Goal: Contribute content

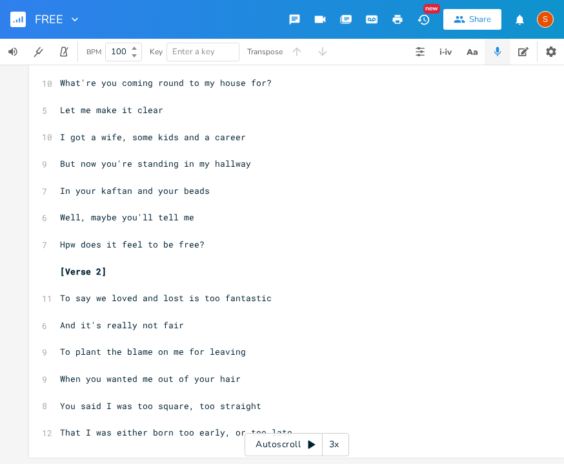
scroll to position [136, 0]
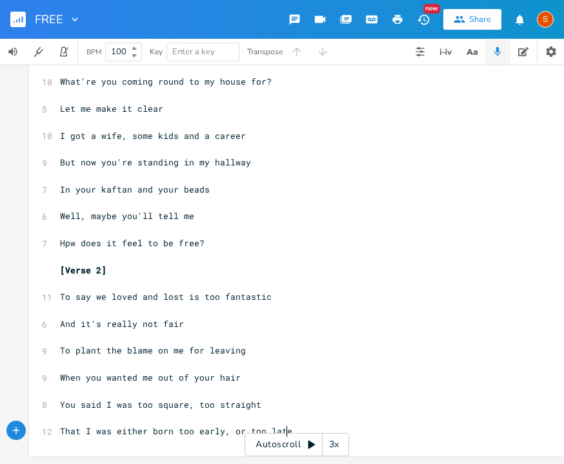
click at [290, 424] on pre "That I was either born too early, or too late" at bounding box center [290, 431] width 466 height 14
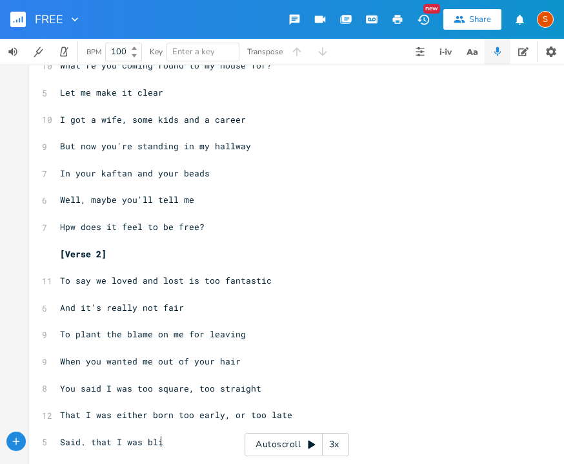
scroll to position [0, 75]
type textarea "Said. that I was blind"
click at [81, 442] on span "Said. that I was blind" at bounding box center [117, 442] width 114 height 12
click at [164, 445] on pre "Said that I was blind" at bounding box center [290, 442] width 466 height 14
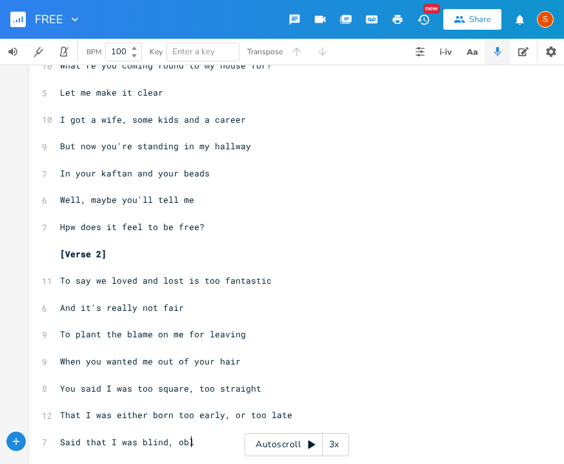
scroll to position [0, 15]
type textarea ", obliviou"
type textarea "d"
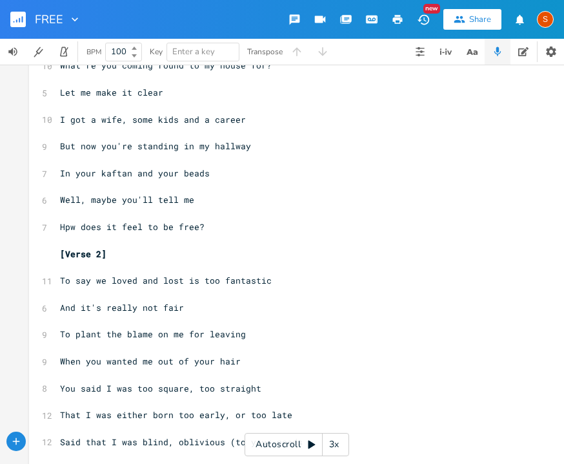
type textarea "s (to your needs)"
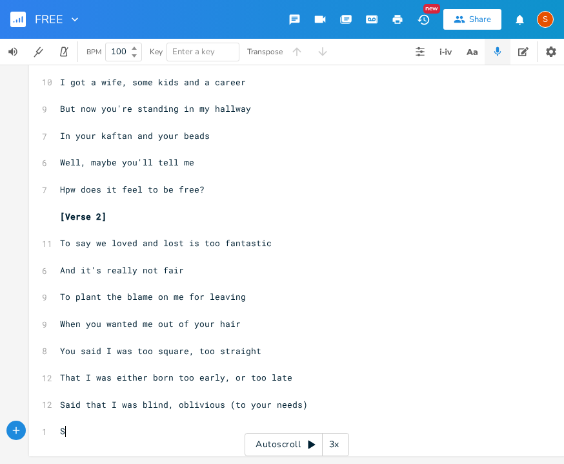
scroll to position [0, 5]
type textarea "So"
click at [112, 163] on span "Well, maybe you'll tell me" at bounding box center [127, 162] width 134 height 12
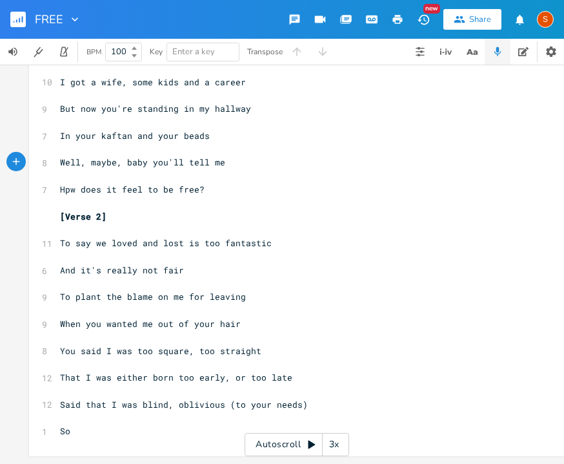
type textarea ", baby,"
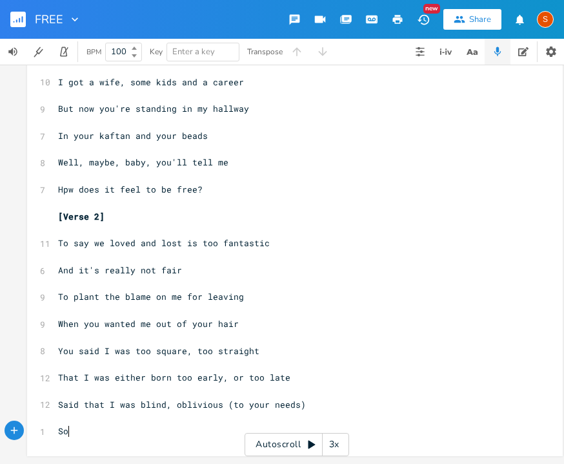
click at [85, 424] on pre "So" at bounding box center [289, 431] width 466 height 14
type textarea "Didn't have the strength to disagree"
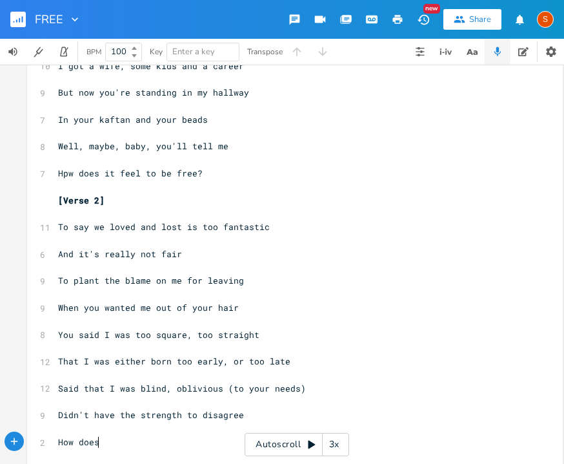
scroll to position [0, 41]
type textarea "How does it"
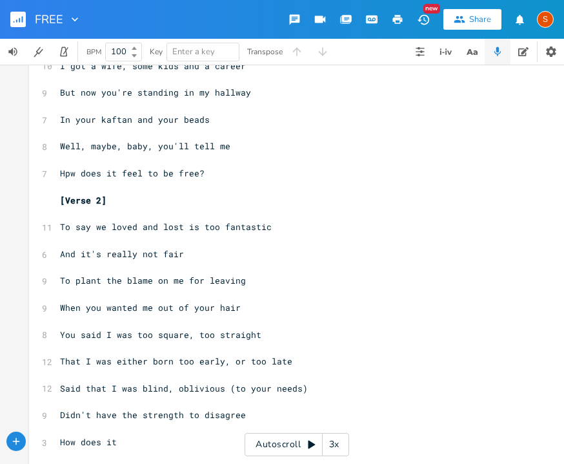
click at [66, 178] on pre "Hpw does it feel to be free?" at bounding box center [290, 174] width 466 height 14
type textarea "o"
click at [60, 439] on span "How does it" at bounding box center [88, 442] width 57 height 12
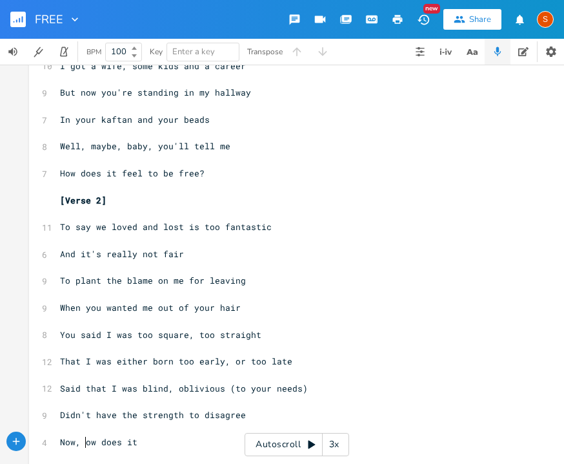
type textarea "Now, h"
click at [158, 439] on pre "Now, how does it" at bounding box center [290, 442] width 466 height 14
type textarea "feel to be free?"
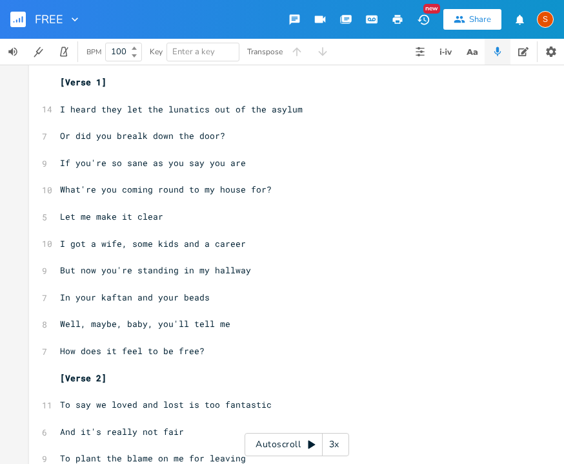
scroll to position [19, 0]
click at [137, 137] on span "Or did you brealk down the door?" at bounding box center [142, 136] width 165 height 12
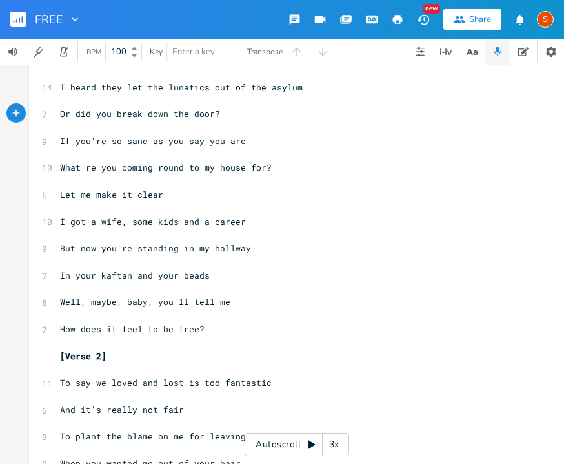
scroll to position [43, 0]
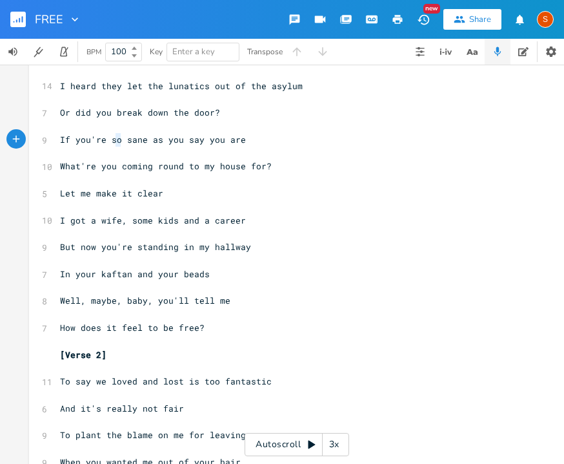
type textarea "so"
drag, startPoint x: 118, startPoint y: 141, endPoint x: 108, endPoint y: 140, distance: 10.4
click at [108, 140] on span "If you're so sane as you say you are" at bounding box center [153, 140] width 186 height 12
type textarea "as"
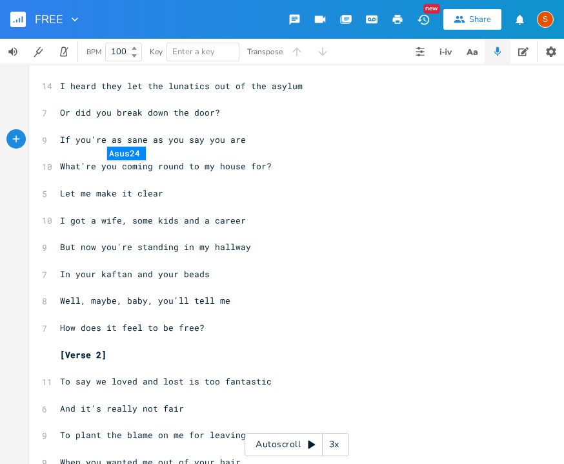
click at [323, 209] on pre "​" at bounding box center [290, 207] width 466 height 14
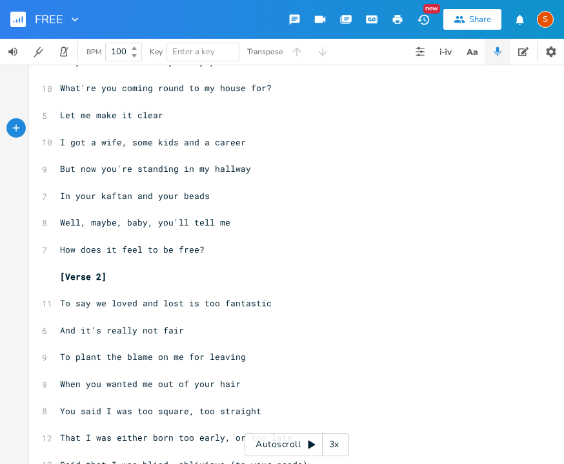
scroll to position [125, 0]
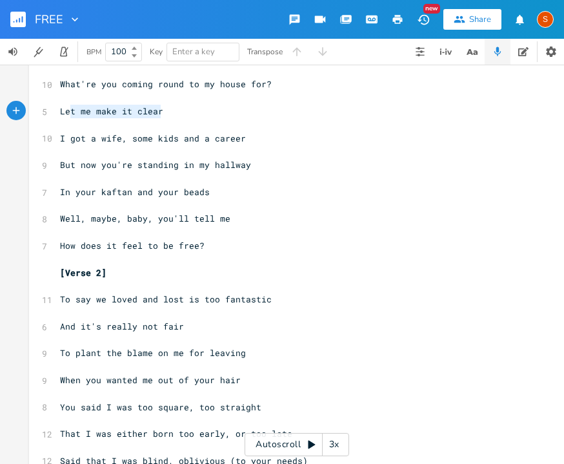
type textarea "Let me make it clear"
drag, startPoint x: 161, startPoint y: 112, endPoint x: 57, endPoint y: 108, distance: 104.7
click at [57, 108] on pre "Let me make it clear" at bounding box center [290, 112] width 466 height 14
type textarea "There's nothing for you here"
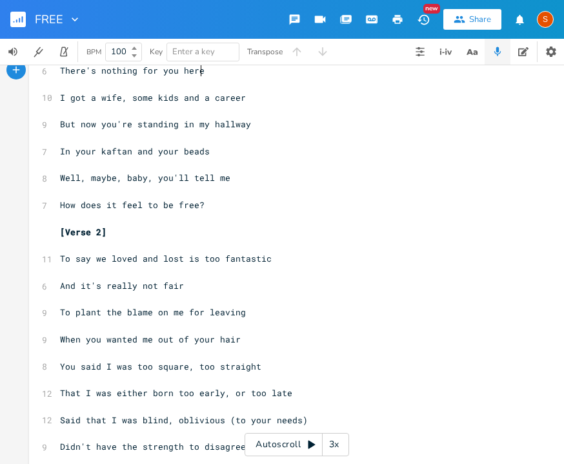
scroll to position [216, 0]
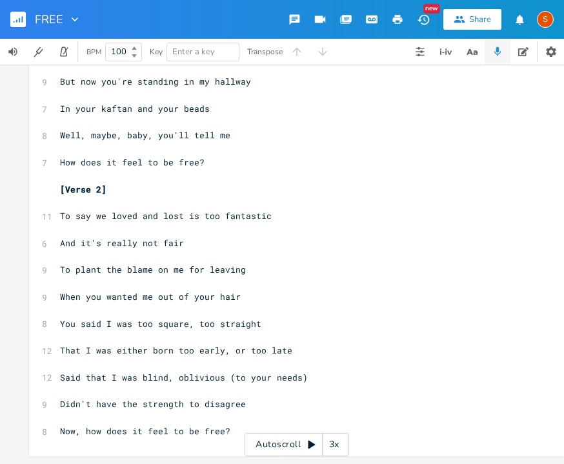
click at [241, 426] on pre "Now, how does it feel to be free?" at bounding box center [290, 431] width 466 height 14
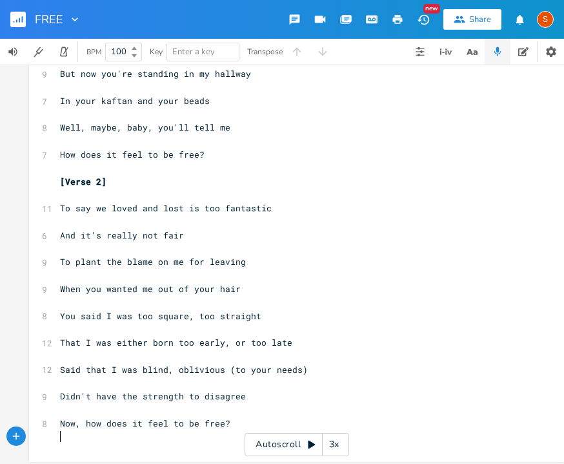
scroll to position [225, 0]
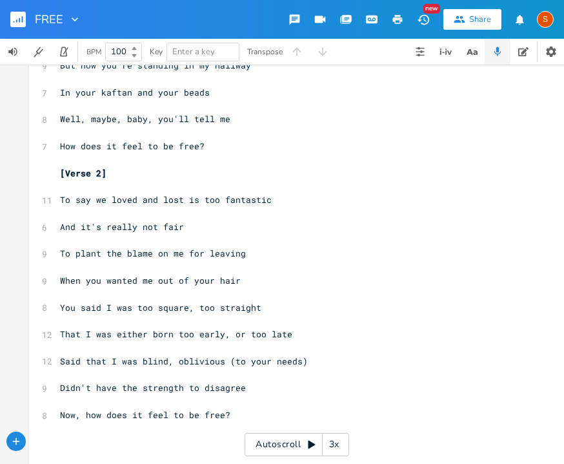
type textarea "V"
type textarea "[Verse 3]"
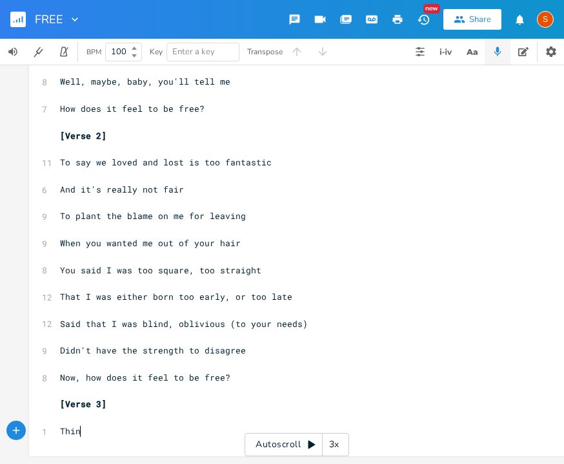
scroll to position [0, 16]
type textarea "Things move on"
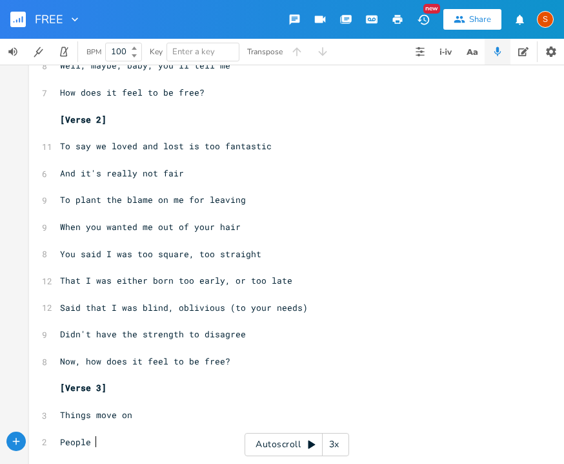
scroll to position [0, 33]
type textarea "People gotta change"
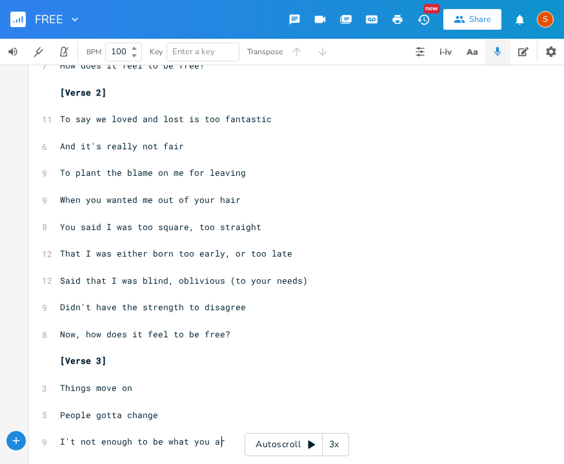
scroll to position [0, 127]
type textarea "I't not enough to be what you are'"
click at [163, 444] on span "I't not enough to be what you are'" at bounding box center [148, 441] width 176 height 12
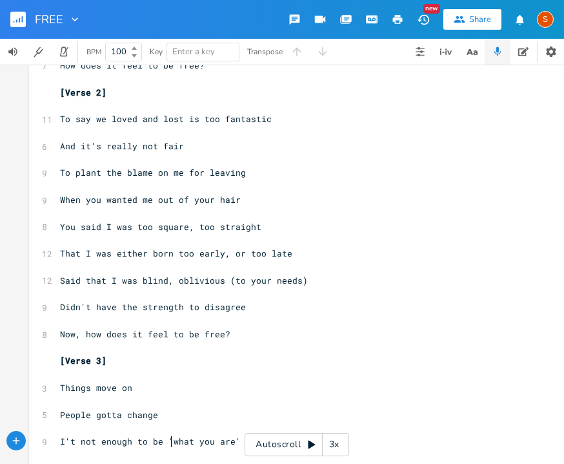
type textarea "'"
type textarea "​"
type textarea "I"
click at [63, 443] on span "It not enough to be 'what you are'" at bounding box center [148, 441] width 176 height 12
click at [68, 446] on span "It not enough to be 'what you are'" at bounding box center [148, 441] width 176 height 12
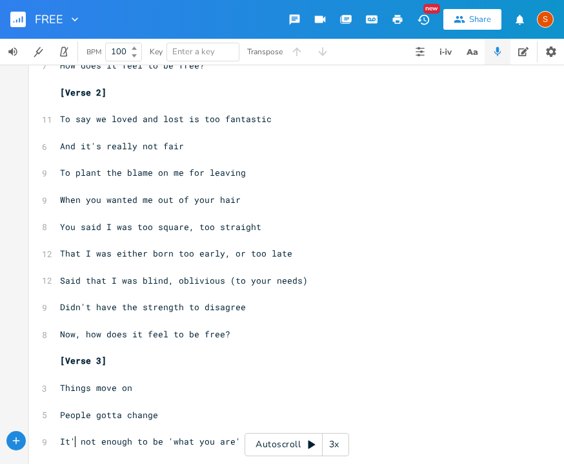
type textarea "'s"
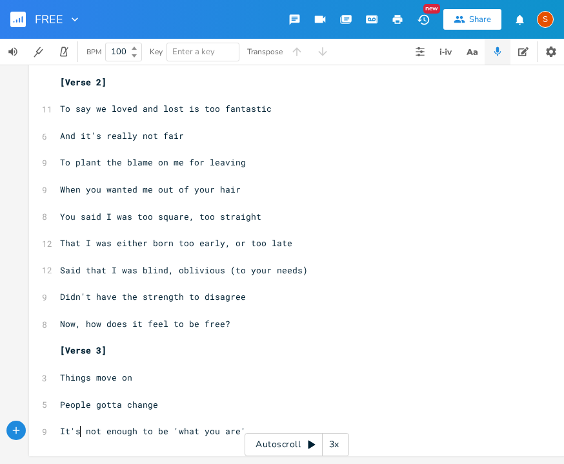
click at [250, 424] on pre "It's not enough to be 'what you are'" at bounding box center [290, 431] width 466 height 14
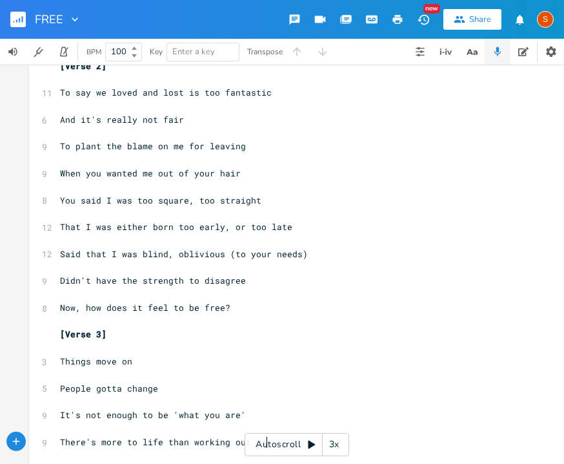
scroll to position [0, 163]
type textarea "There's more to life than working out your kraka"
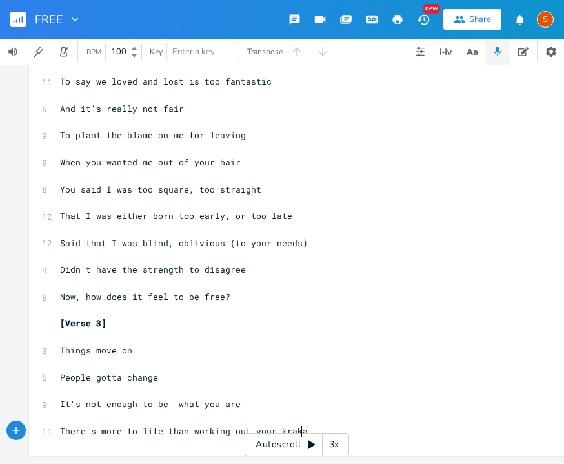
scroll to position [350, 0]
type textarea "arma"
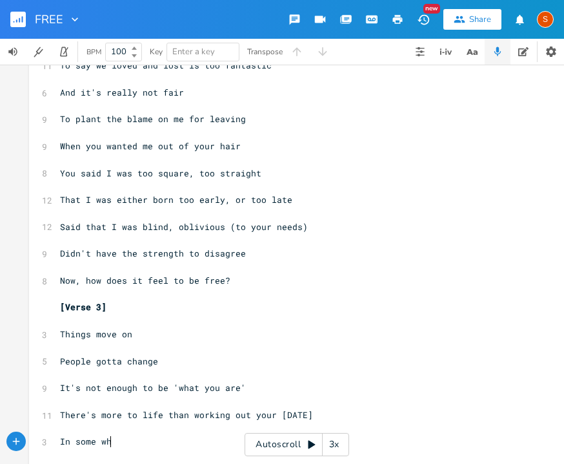
scroll to position [0, 45]
type textarea "In some whie"
type textarea "tewashed waterfront bar."
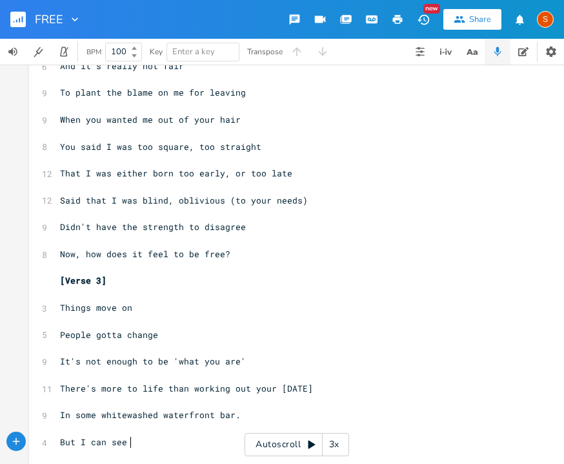
scroll to position [0, 50]
type textarea "But I can see you don't j"
type textarea "have much time"
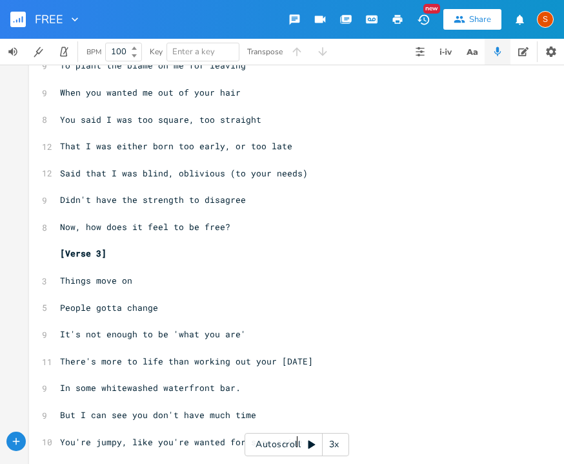
scroll to position [0, 182]
type textarea "You're jumpy, like you're wanted for some crime."
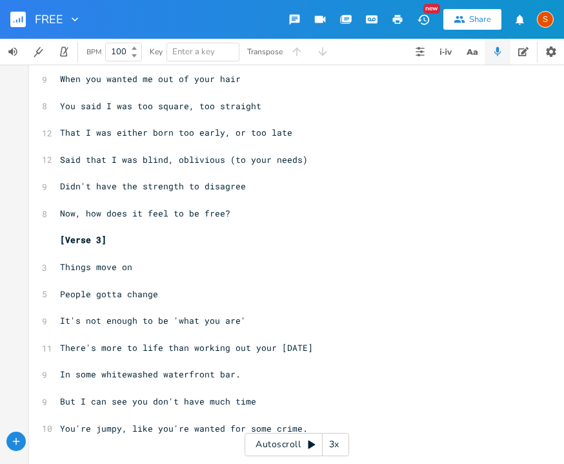
scroll to position [453, 0]
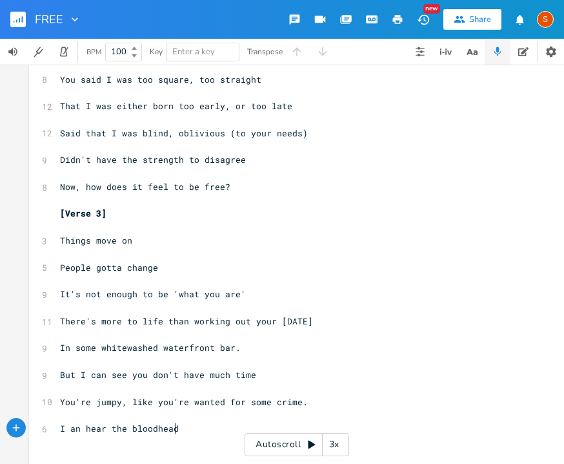
type textarea "I an hear the bloodheads"
type textarea "ounds baying"
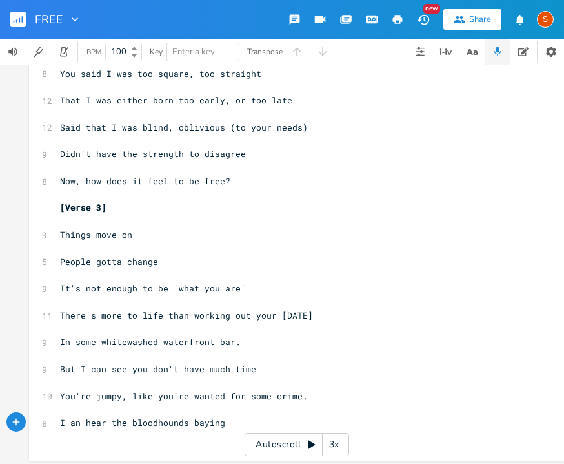
scroll to position [471, 0]
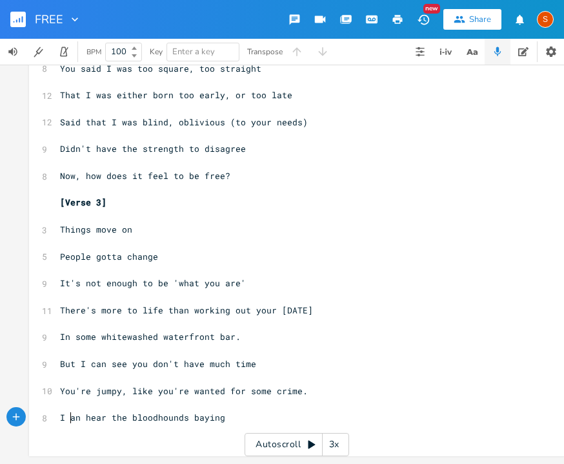
click at [68, 411] on span "I an hear the bloodhounds baying" at bounding box center [142, 417] width 165 height 12
type textarea "c"
click at [228, 413] on pre "I can hear the bloodhounds baying" at bounding box center [290, 418] width 466 height 14
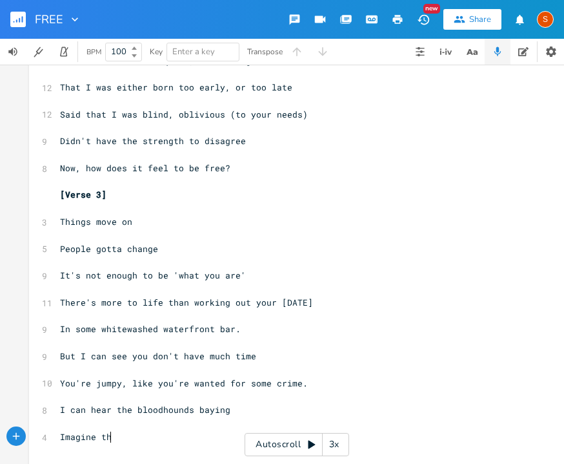
scroll to position [0, 45]
type textarea "Imagine them, stari ning"
type textarea "raining at their leads"
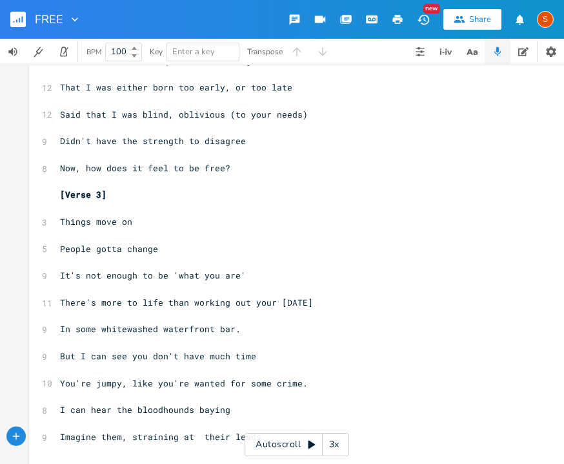
click at [336, 402] on pre "​" at bounding box center [290, 396] width 466 height 14
click at [303, 420] on pre "​" at bounding box center [290, 423] width 466 height 14
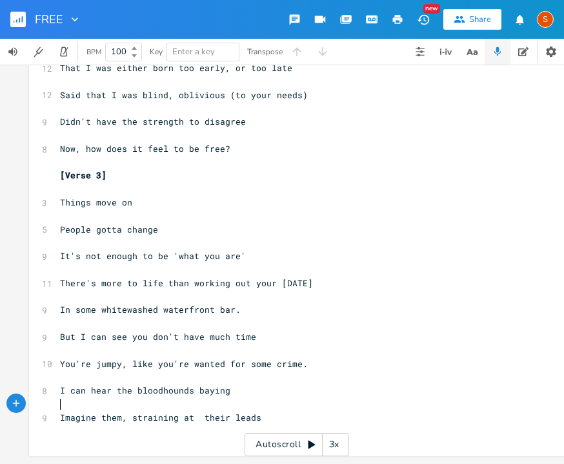
click at [193, 411] on span "Imagine them, straining at their leads" at bounding box center [160, 417] width 201 height 12
click at [121, 414] on span "Imagine them, straining at their leads" at bounding box center [158, 417] width 196 height 12
click at [251, 411] on pre "Imagine them straining at their leads" at bounding box center [290, 418] width 466 height 14
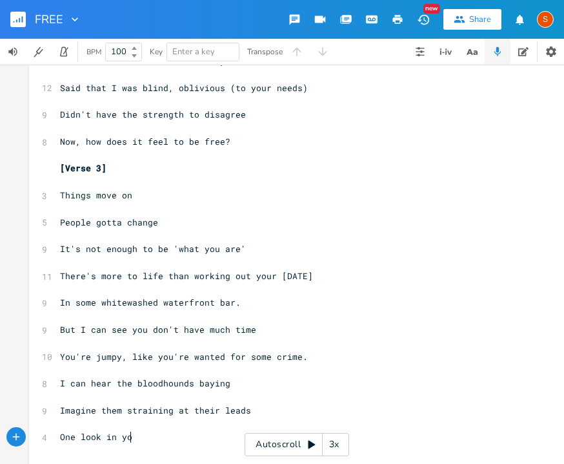
scroll to position [0, 59]
type textarea "One look in your eye and I can see"
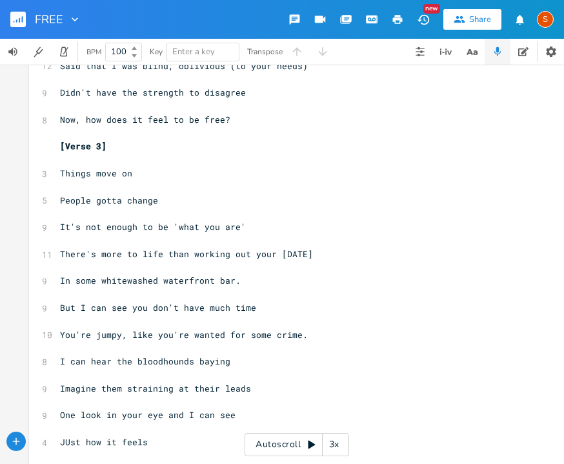
scroll to position [0, 65]
type textarea "JUst how it feels to be free"
click at [65, 446] on span "JUst how it feels to be free" at bounding box center [132, 442] width 145 height 12
type textarea "u"
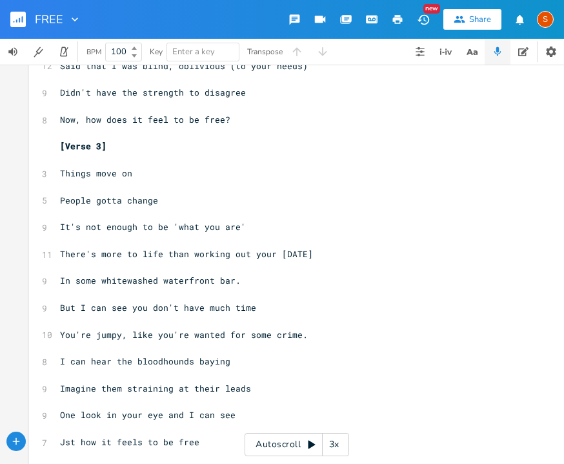
scroll to position [0, 5]
click at [181, 390] on span "Imagine them straining at their leads" at bounding box center [155, 388] width 191 height 12
type textarea "on"
click at [156, 418] on span "One look in your eye and I can see" at bounding box center [148, 415] width 176 height 12
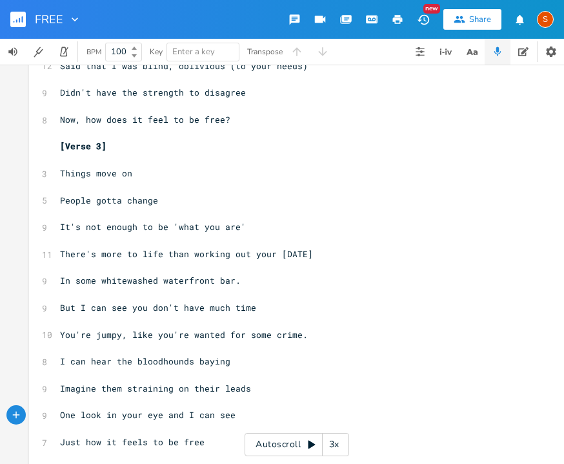
type textarea "s"
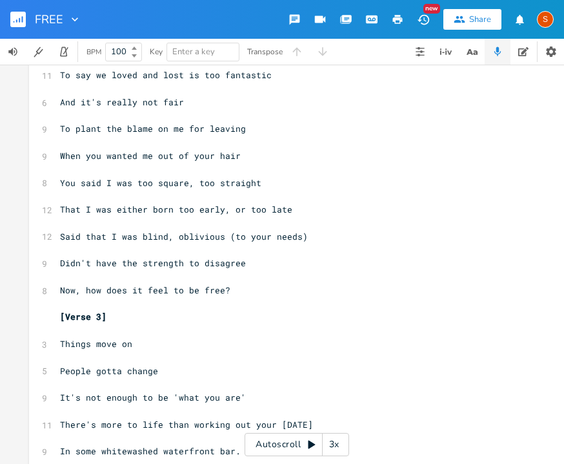
scroll to position [353, 0]
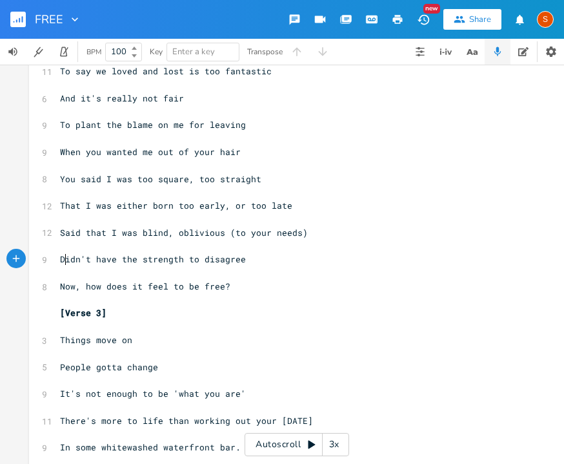
click at [60, 260] on span "Didn't have the strength to disagree" at bounding box center [153, 259] width 186 height 12
type textarea "I d"
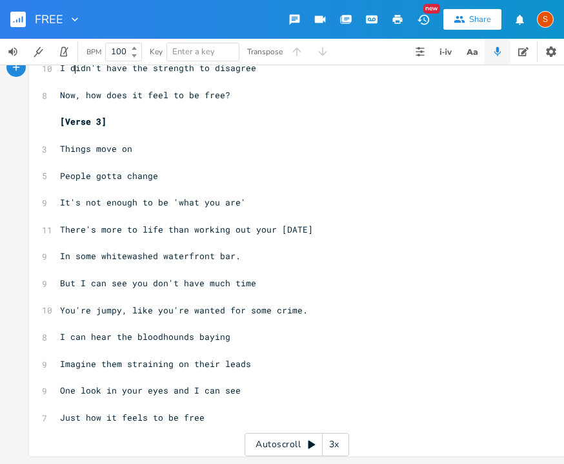
scroll to position [552, 0]
click at [212, 411] on pre "Just how it feels to be free" at bounding box center [290, 418] width 466 height 14
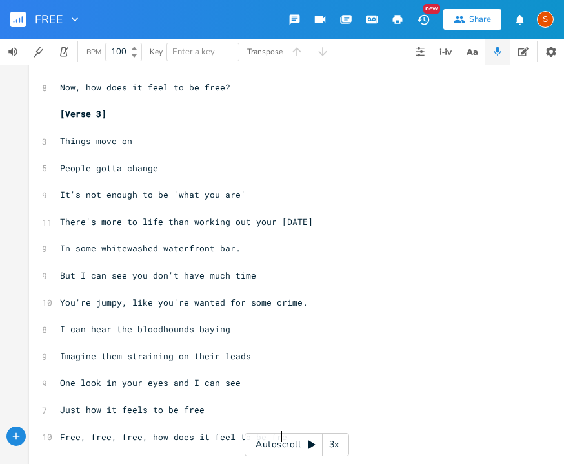
scroll to position [0, 159]
type textarea "Free, free, free, how does it feel to be free."
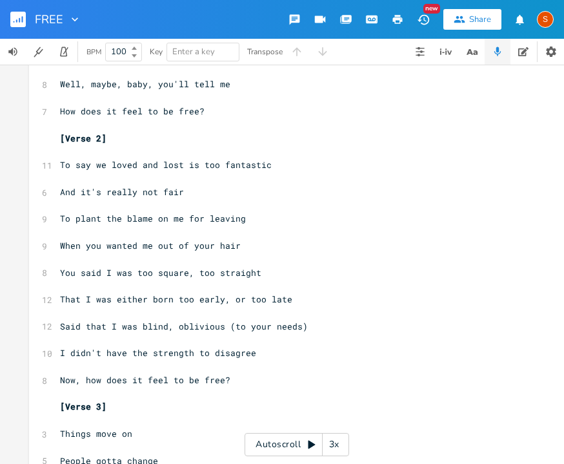
scroll to position [262, 0]
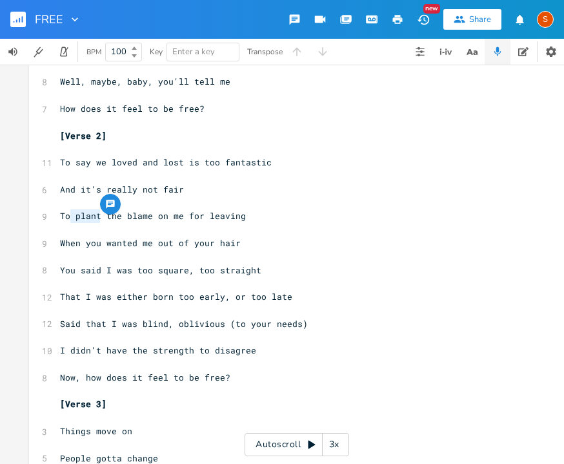
type textarea "plant"
drag, startPoint x: 96, startPoint y: 218, endPoint x: 72, endPoint y: 216, distance: 24.0
click at [72, 216] on span "To plant the blame on me for leaving" at bounding box center [153, 216] width 186 height 12
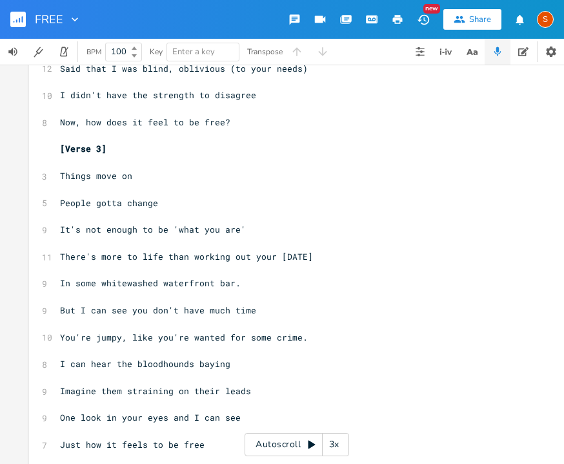
scroll to position [579, 0]
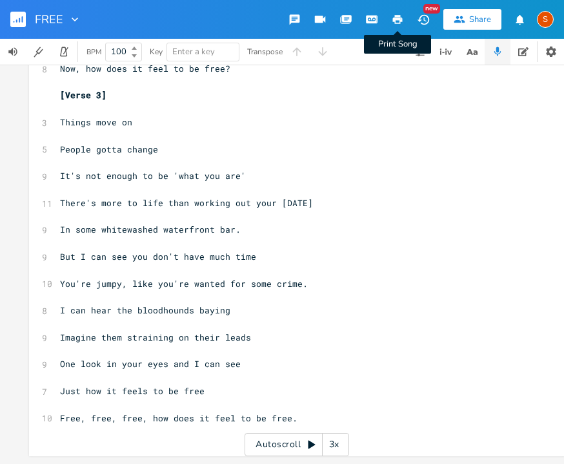
type textarea "lay"
click at [402, 18] on icon "button" at bounding box center [398, 19] width 10 height 9
